Goal: Transaction & Acquisition: Subscribe to service/newsletter

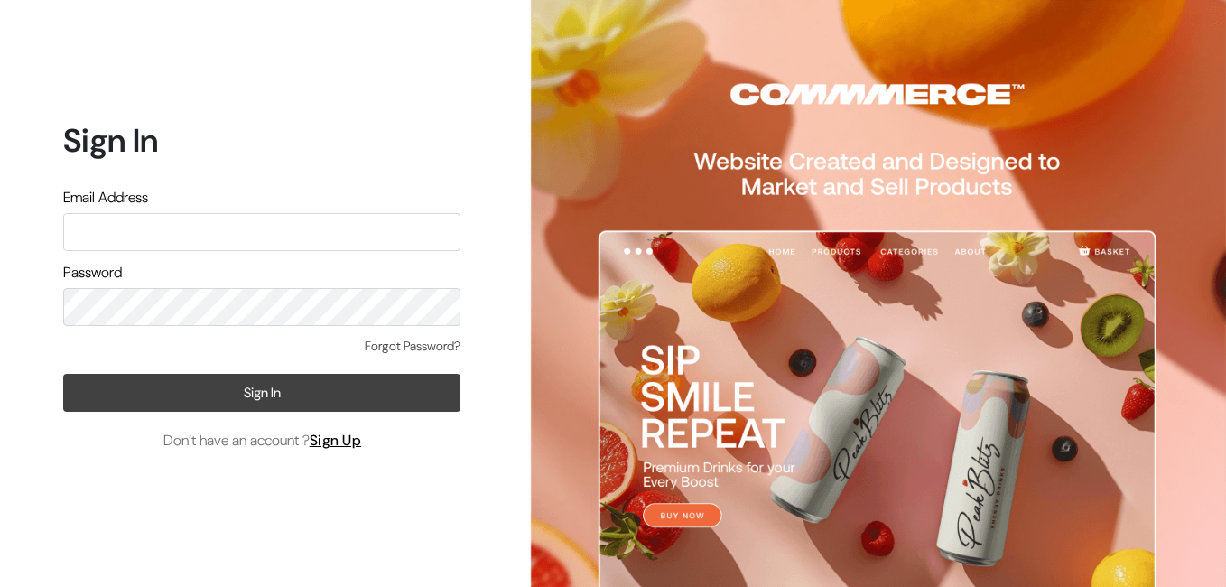
type input "curtainkraft@gmail.com"
click at [253, 390] on button "Sign In" at bounding box center [261, 393] width 397 height 38
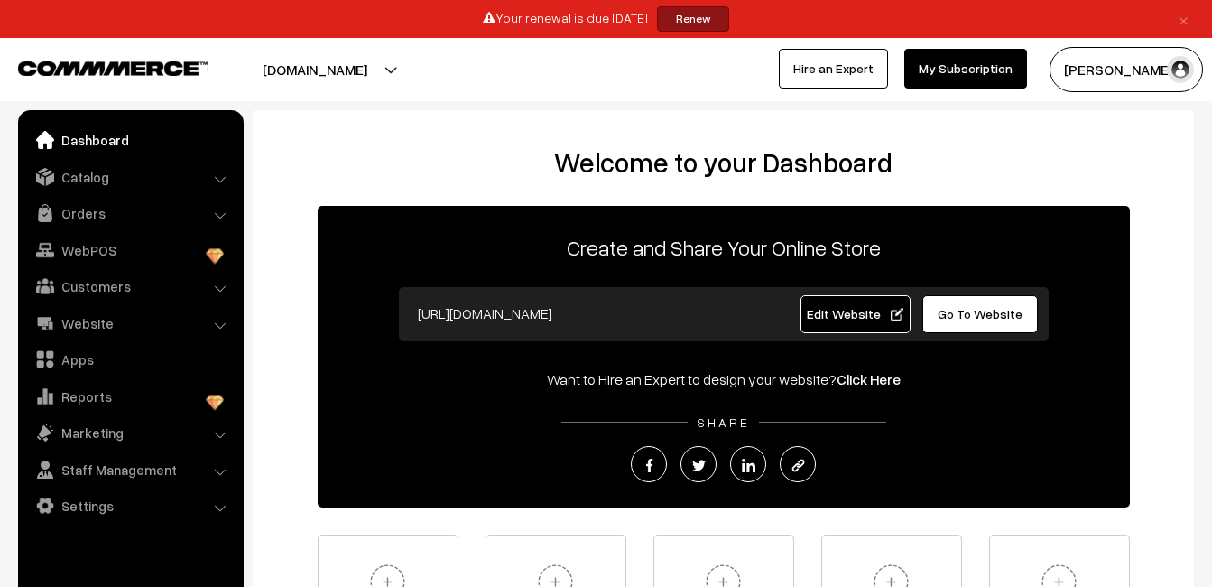
click at [939, 56] on link "My Subscription" at bounding box center [966, 69] width 123 height 40
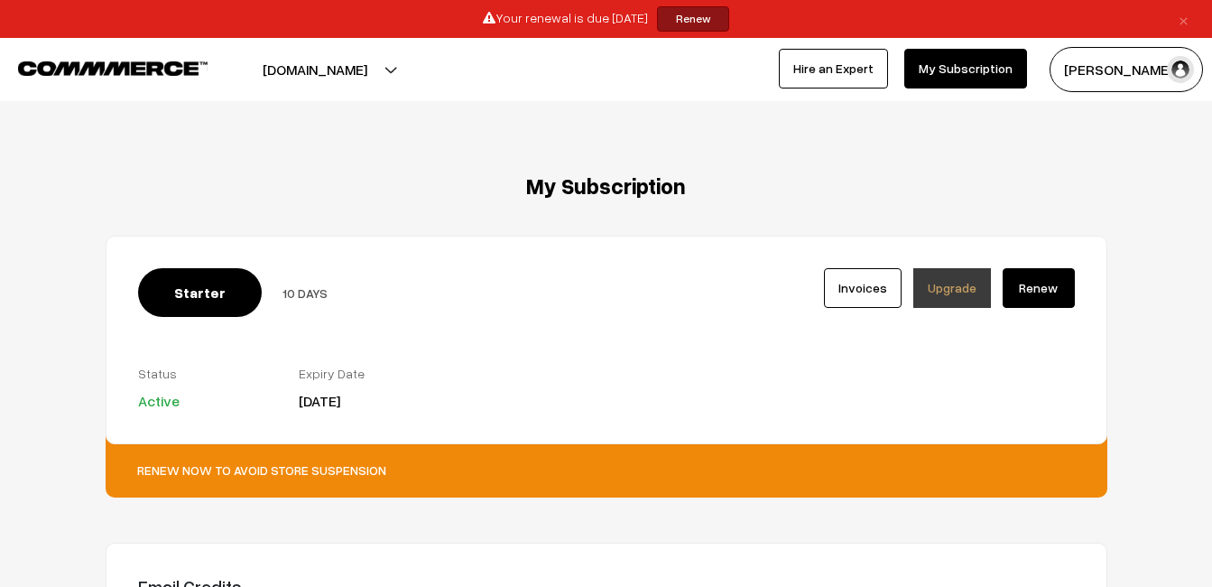
click at [935, 302] on link "Upgrade" at bounding box center [953, 288] width 78 height 40
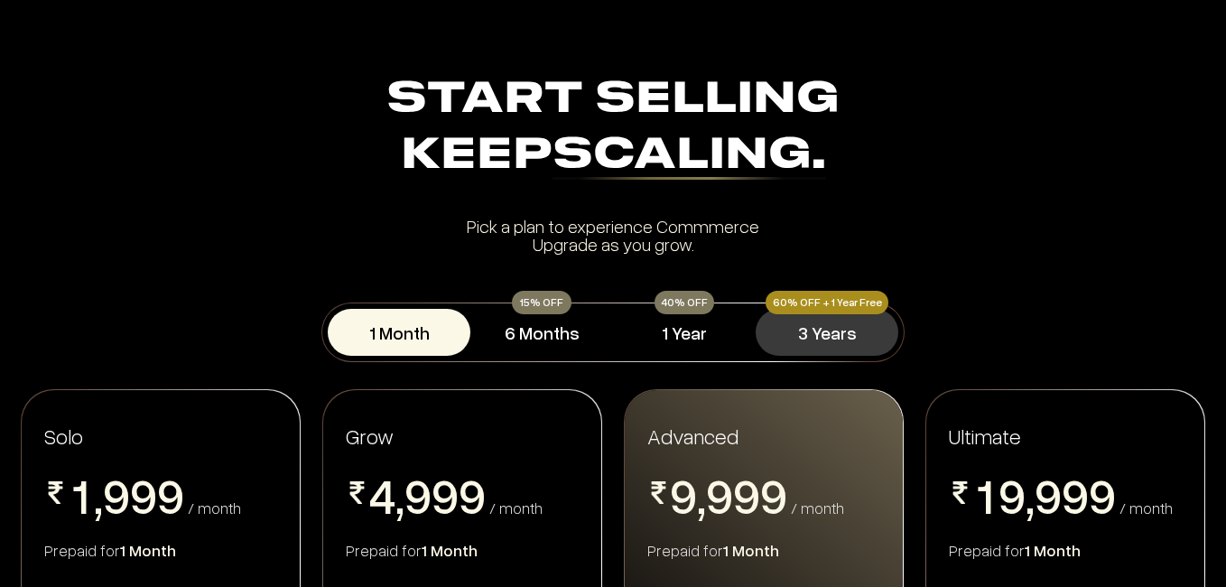
click at [821, 340] on button "3 Years" at bounding box center [827, 332] width 143 height 47
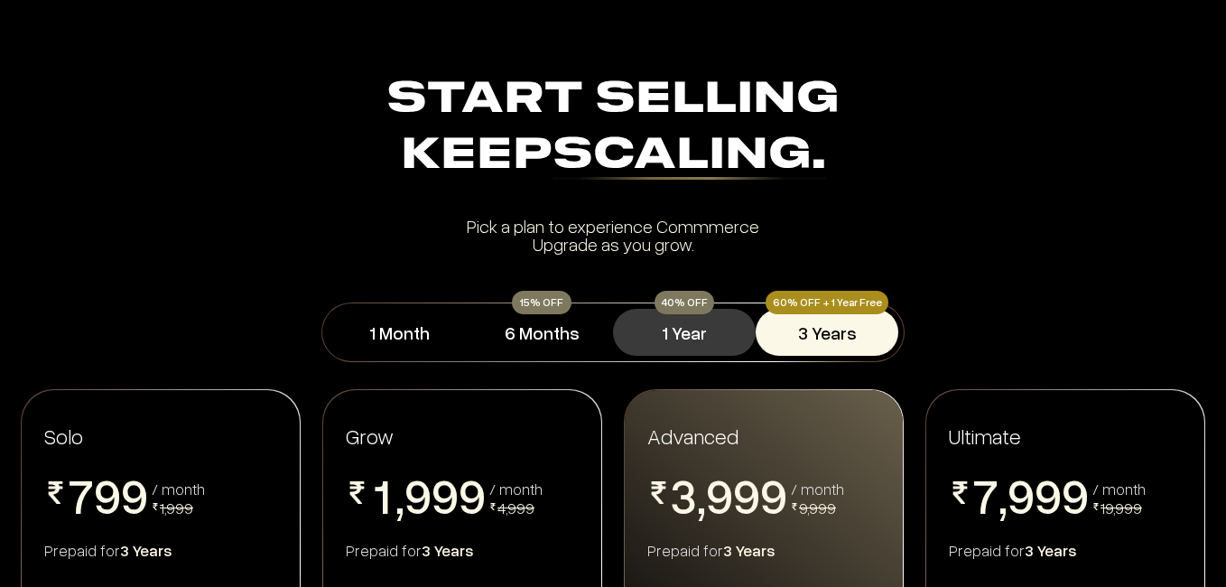
click at [729, 338] on button "1 Year" at bounding box center [684, 332] width 143 height 47
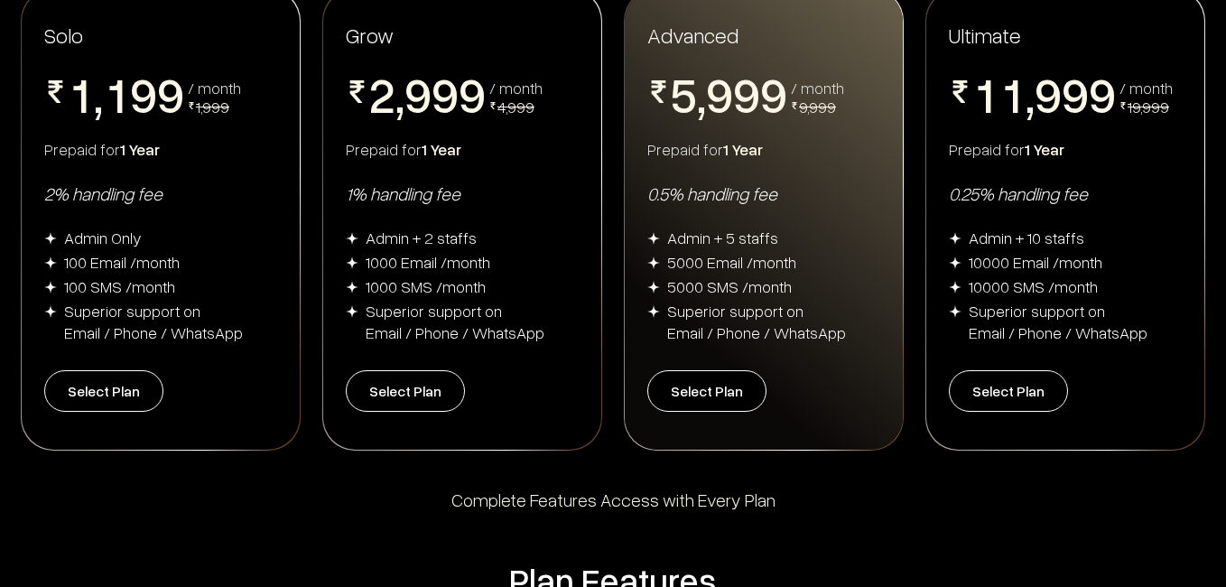
scroll to position [403, 0]
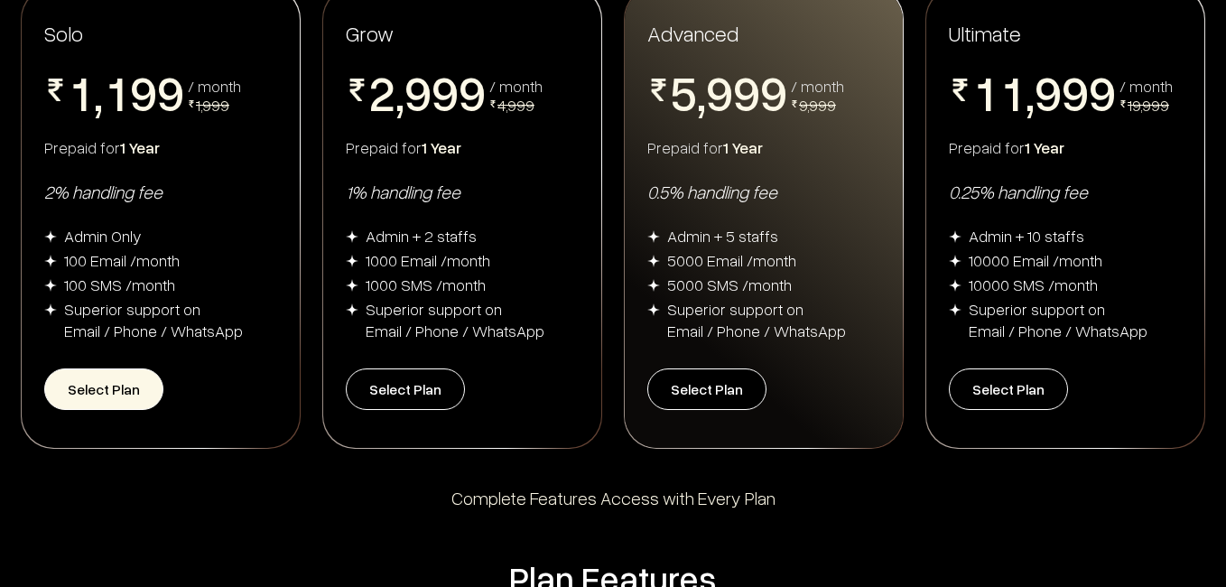
click at [131, 385] on button "Select Plan" at bounding box center [103, 389] width 119 height 42
